Goal: Task Accomplishment & Management: Manage account settings

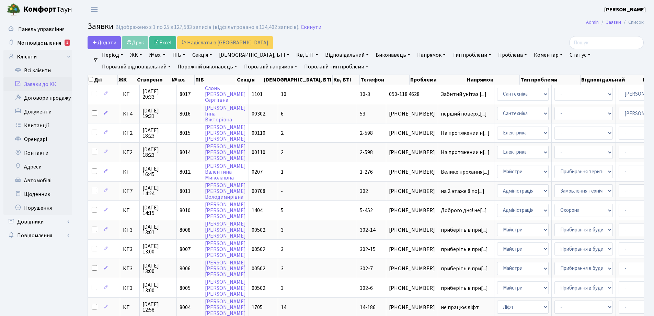
select select "25"
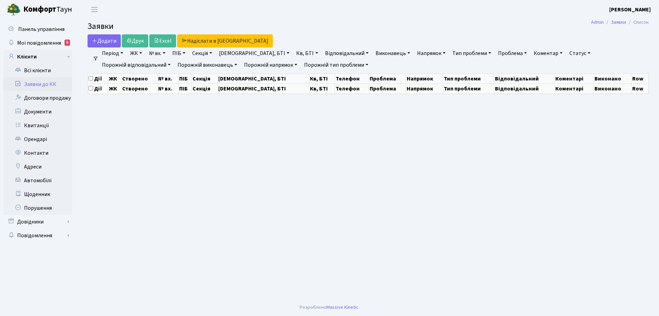
select select "25"
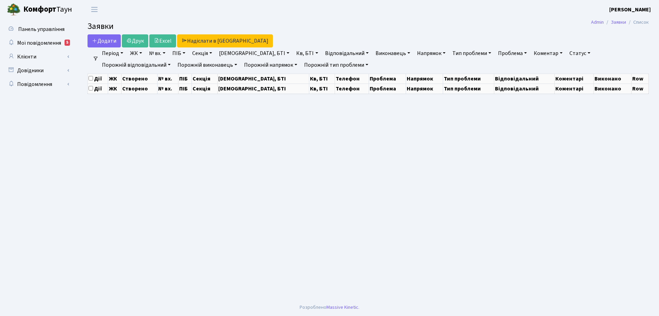
select select "25"
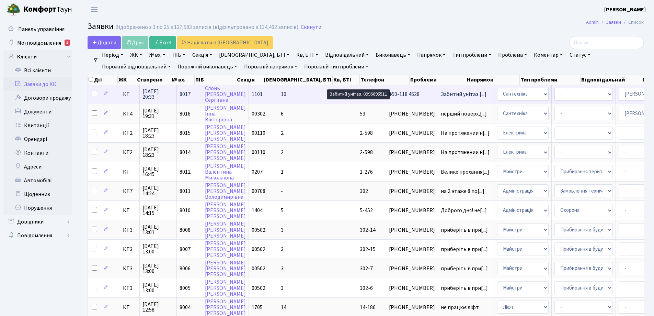
click at [441, 94] on span "Забитий унітаз.[...]" at bounding box center [464, 94] width 46 height 8
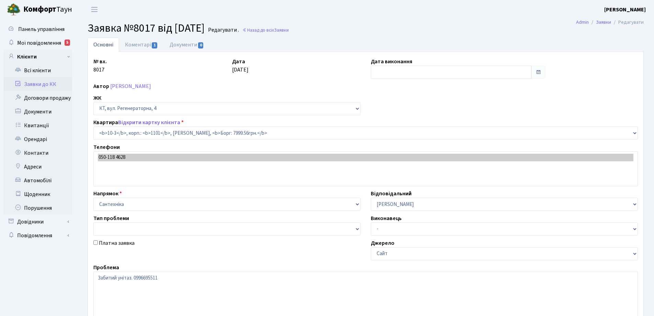
select select "6572"
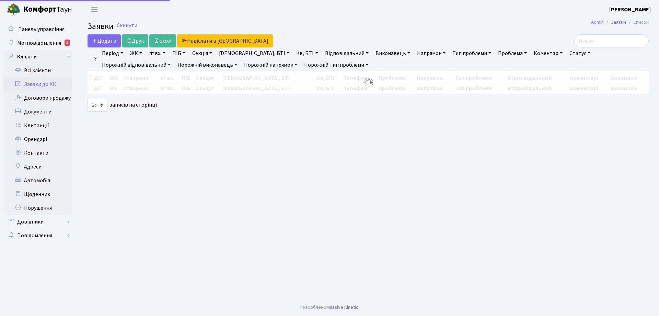
select select "25"
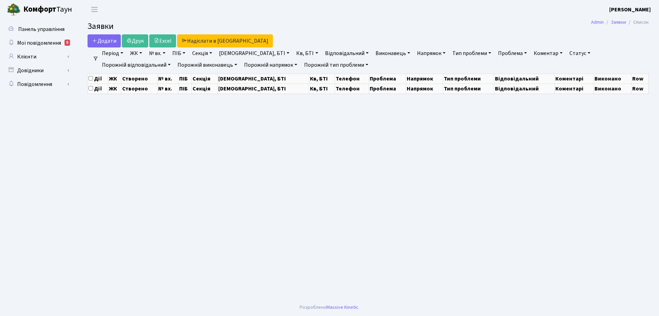
select select "25"
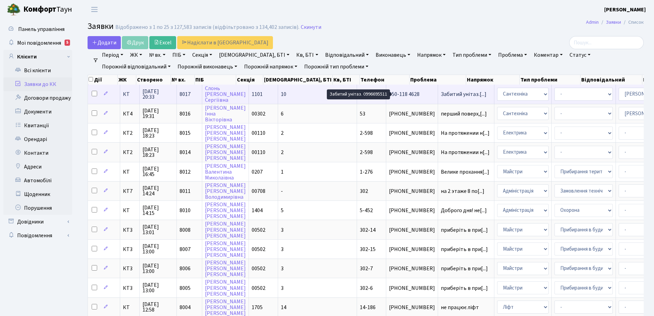
click at [441, 93] on span "Забитий унітаз.[...]" at bounding box center [464, 94] width 46 height 8
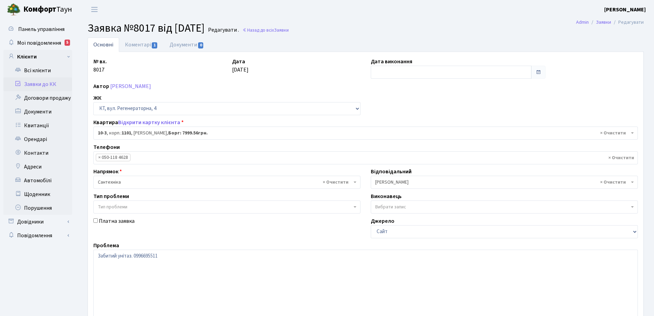
select select "6572"
click at [145, 46] on link "Коментарі 1" at bounding box center [141, 44] width 45 height 14
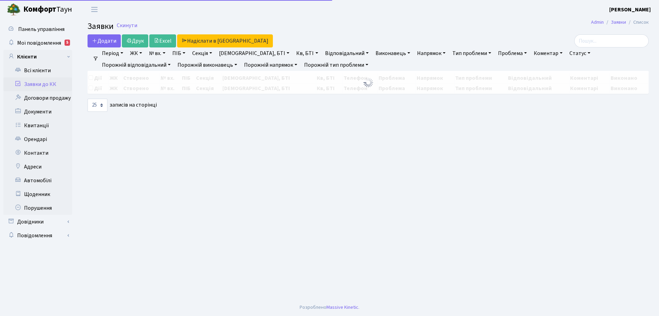
select select "25"
